Goal: Navigation & Orientation: Find specific page/section

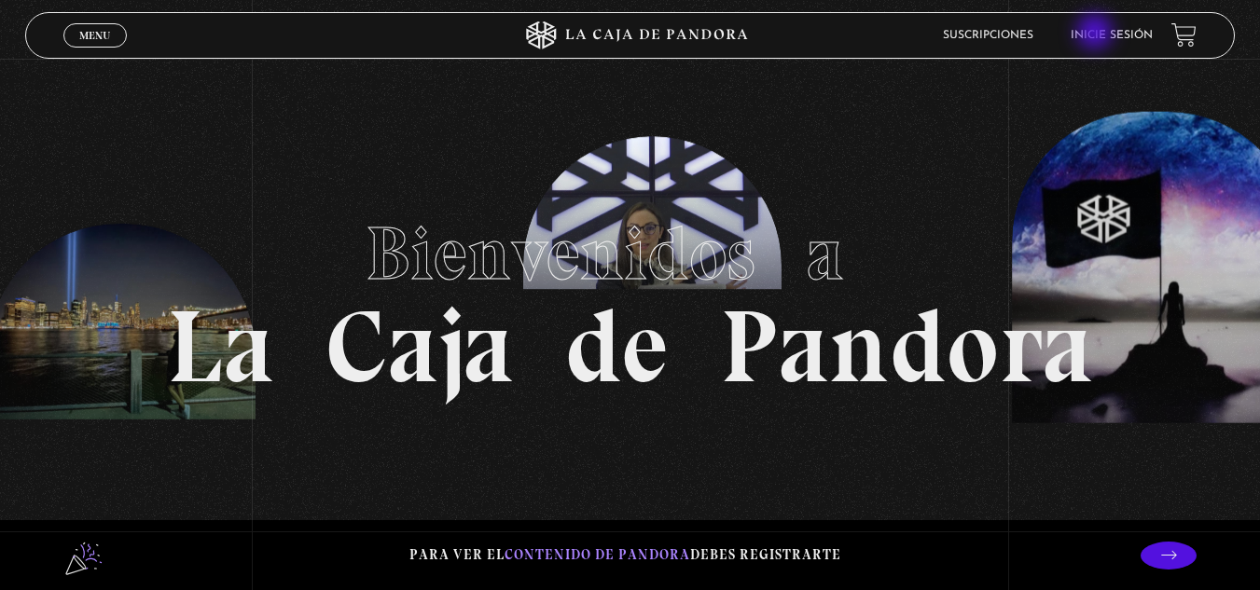
click at [1105, 34] on link "Inicie sesión" at bounding box center [1111, 35] width 82 height 11
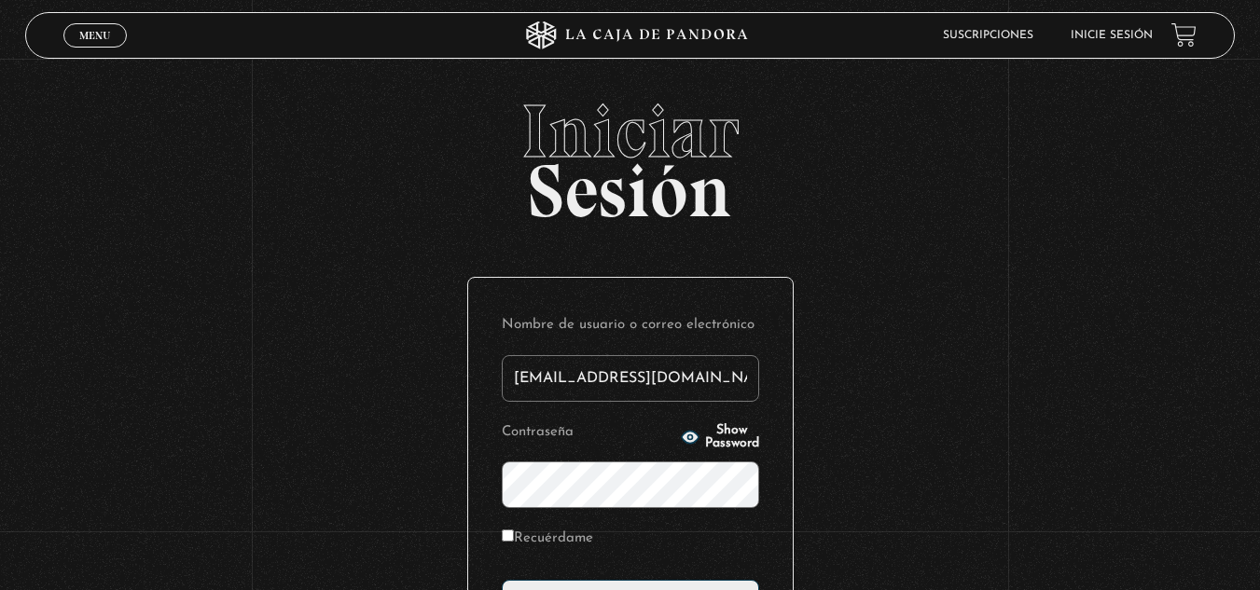
type input "maufa-21@hotmail.com"
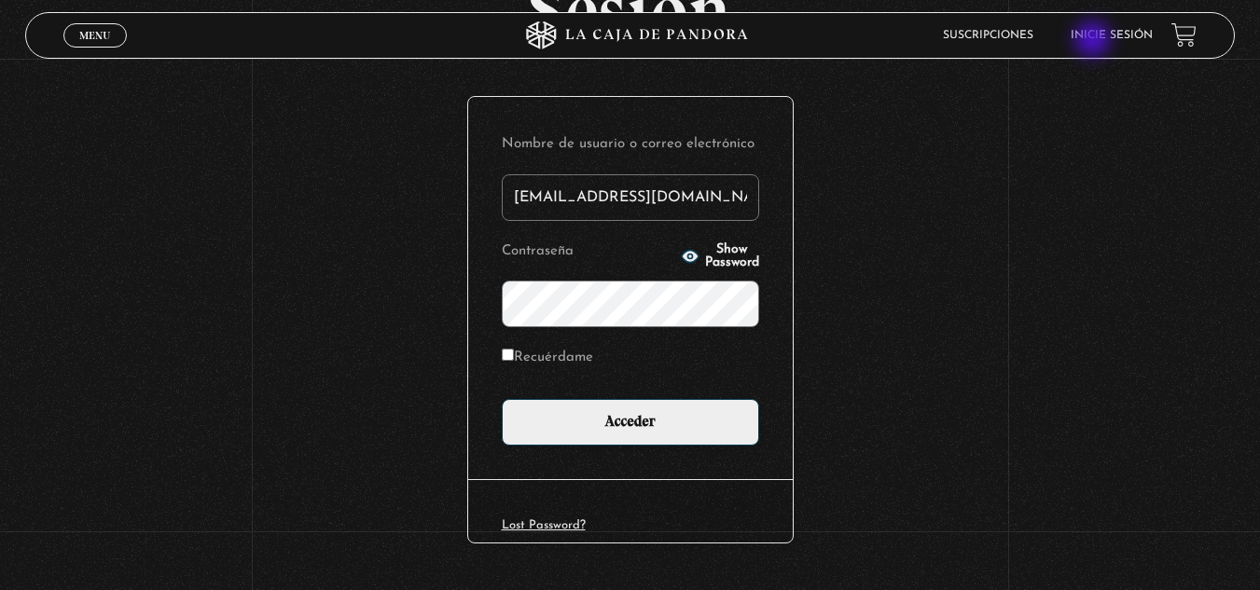
scroll to position [186, 0]
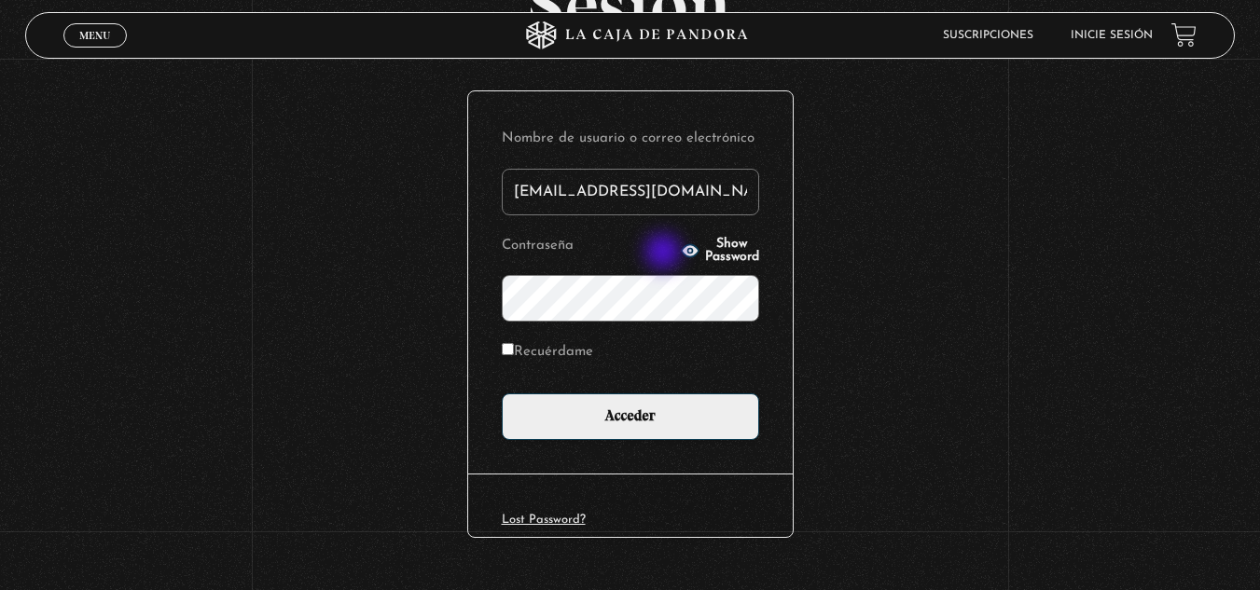
click at [687, 252] on circle "button" at bounding box center [689, 251] width 5 height 5
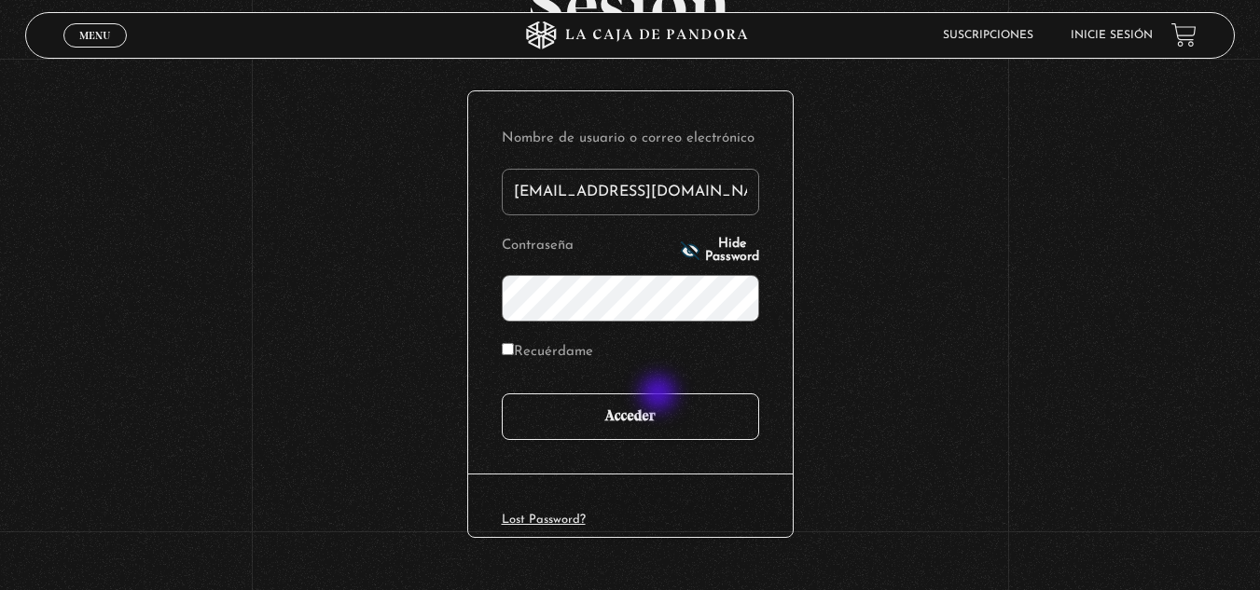
click at [660, 395] on input "Acceder" at bounding box center [630, 416] width 257 height 47
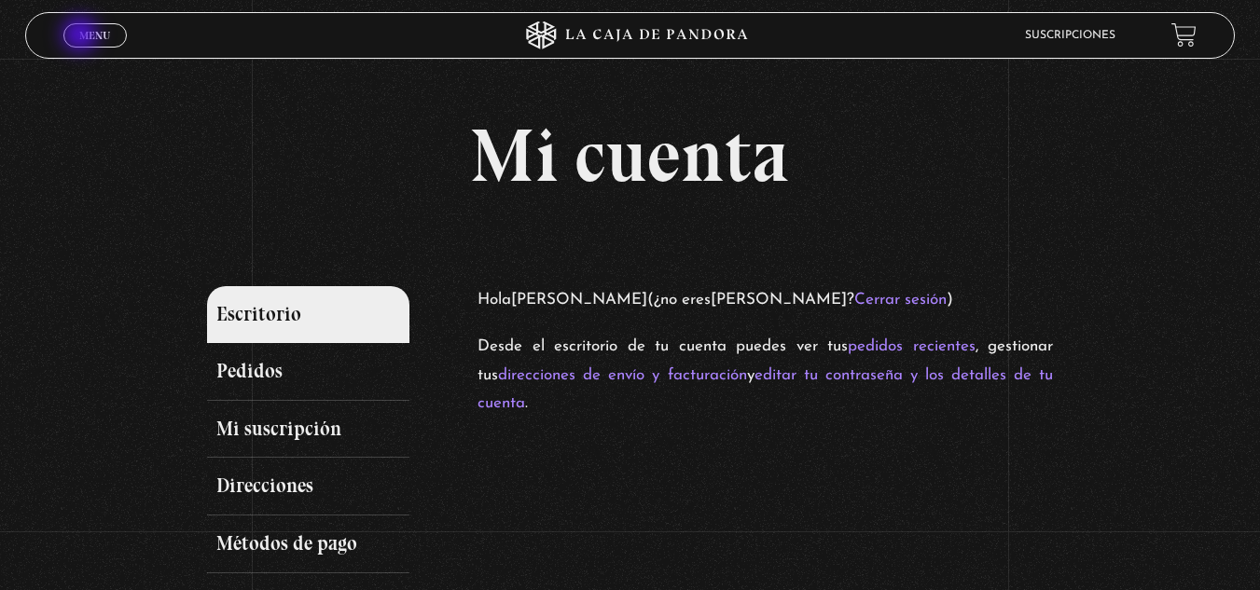
click at [82, 36] on span "Menu" at bounding box center [94, 35] width 31 height 11
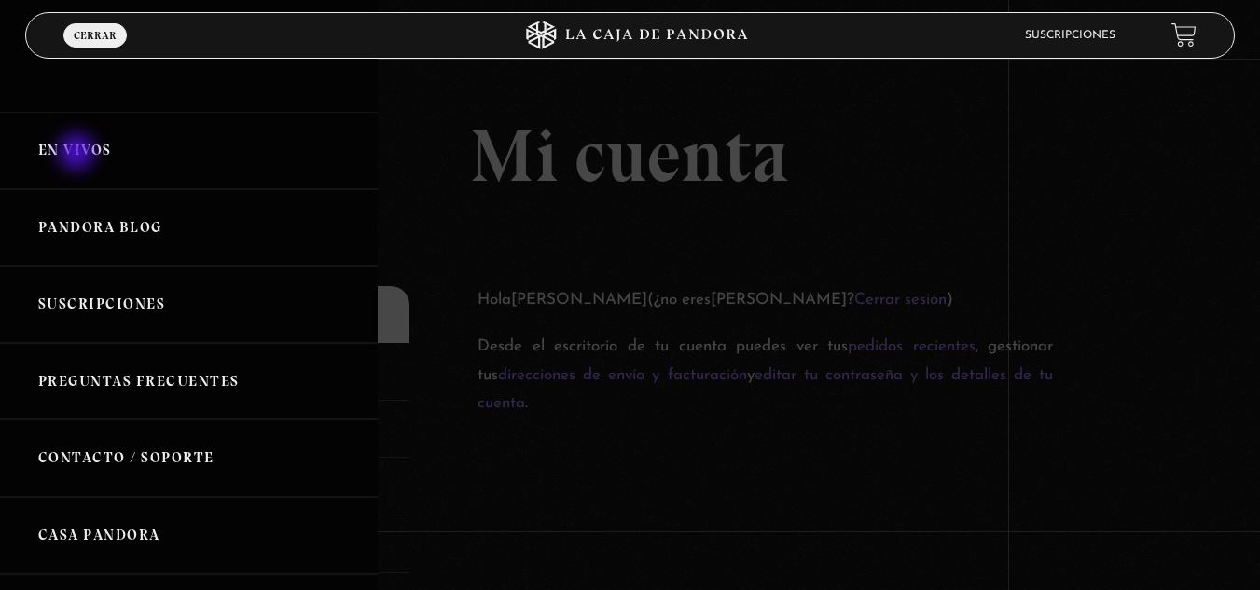
click at [78, 154] on link "En vivos" at bounding box center [189, 150] width 378 height 77
